Goal: Task Accomplishment & Management: Use online tool/utility

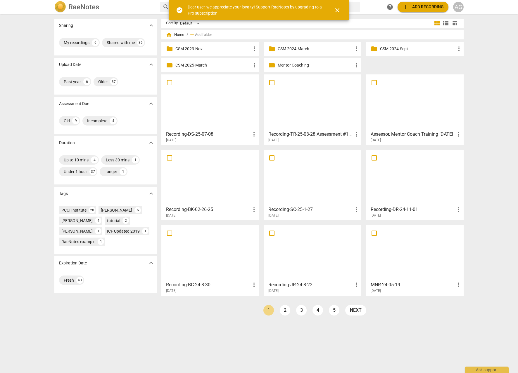
click at [288, 64] on p "Mentor Coaching" at bounding box center [315, 65] width 75 height 6
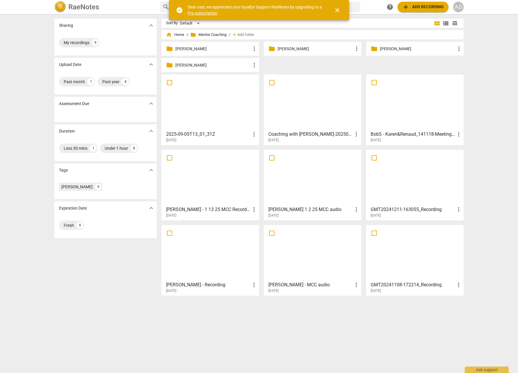
click at [192, 48] on p "[PERSON_NAME]" at bounding box center [212, 49] width 75 height 6
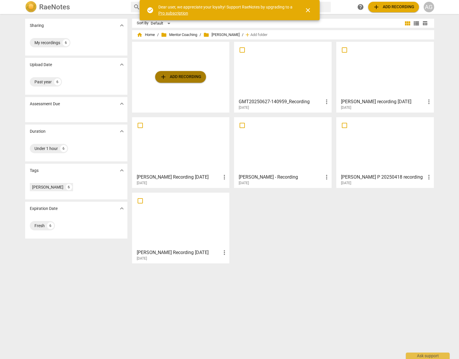
click at [174, 76] on span "add Add recording" at bounding box center [180, 76] width 41 height 7
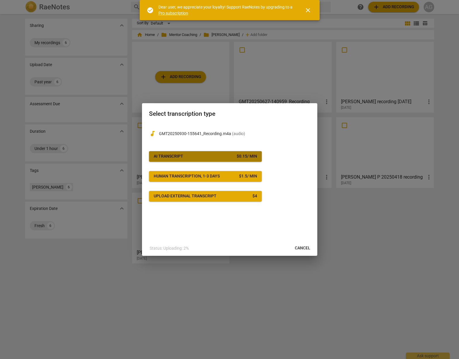
click at [195, 157] on span "AI Transcript $ 0.15 / min" at bounding box center [205, 156] width 103 height 6
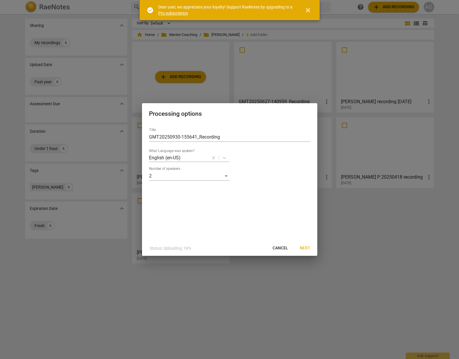
click at [304, 247] on span "Next" at bounding box center [305, 248] width 11 height 6
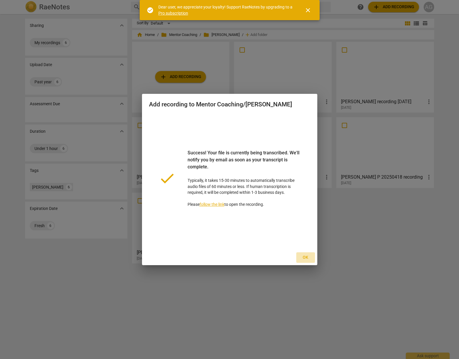
click at [306, 256] on span "Ok" at bounding box center [305, 258] width 9 height 6
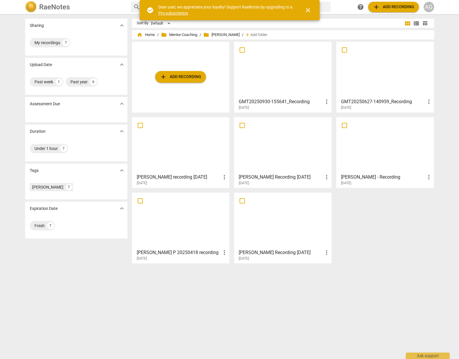
click at [265, 83] on div at bounding box center [283, 70] width 94 height 52
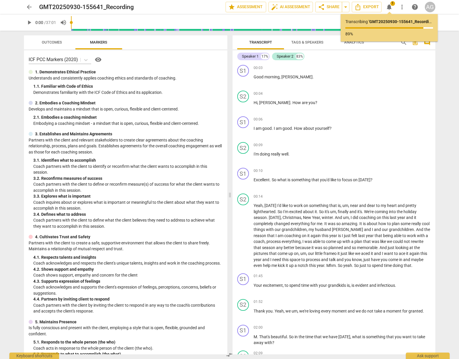
click at [39, 47] on button "Outcomes" at bounding box center [52, 42] width 47 height 14
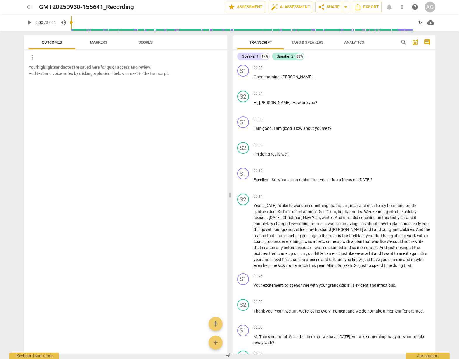
click at [52, 40] on span "Outcomes" at bounding box center [52, 43] width 34 height 8
click at [103, 42] on span "Markers" at bounding box center [98, 42] width 17 height 4
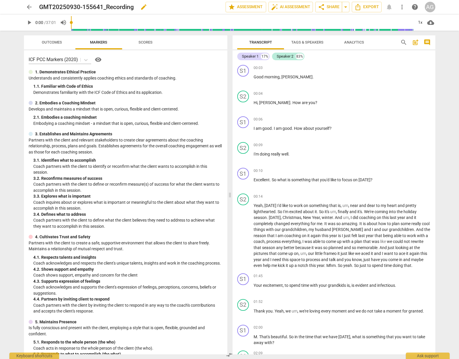
click at [55, 7] on h2 "GMT20250930-155641_Recording" at bounding box center [86, 7] width 95 height 7
click at [142, 6] on span "edit" at bounding box center [143, 7] width 7 height 7
drag, startPoint x: 40, startPoint y: 7, endPoint x: 105, endPoint y: 5, distance: 64.6
click at [105, 5] on input "GMT20250930-155641_Recording" at bounding box center [119, 6] width 161 height 11
click at [110, 6] on input "[PERSON_NAME] Recording" at bounding box center [119, 6] width 161 height 11
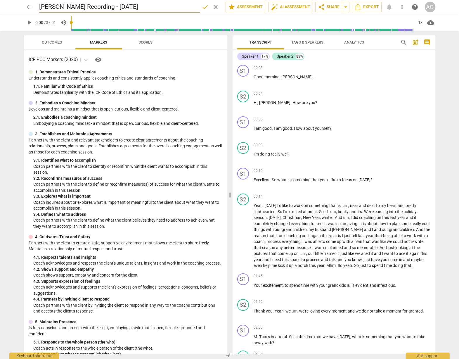
type input "[PERSON_NAME] Recording - [DATE]"
click at [202, 6] on span "done" at bounding box center [205, 7] width 7 height 7
